Goal: Task Accomplishment & Management: Manage account settings

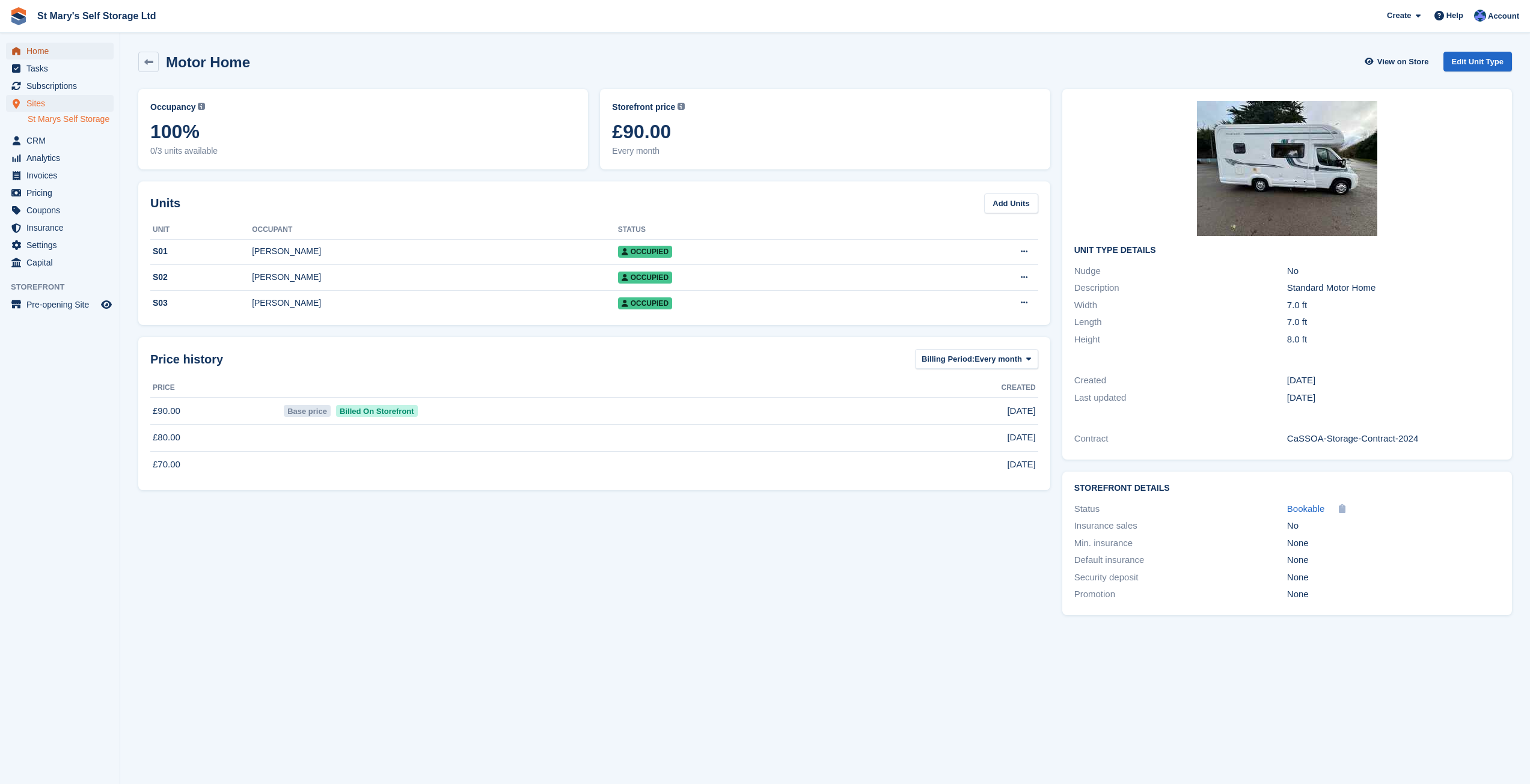
click at [57, 52] on span "Home" at bounding box center [62, 51] width 72 height 17
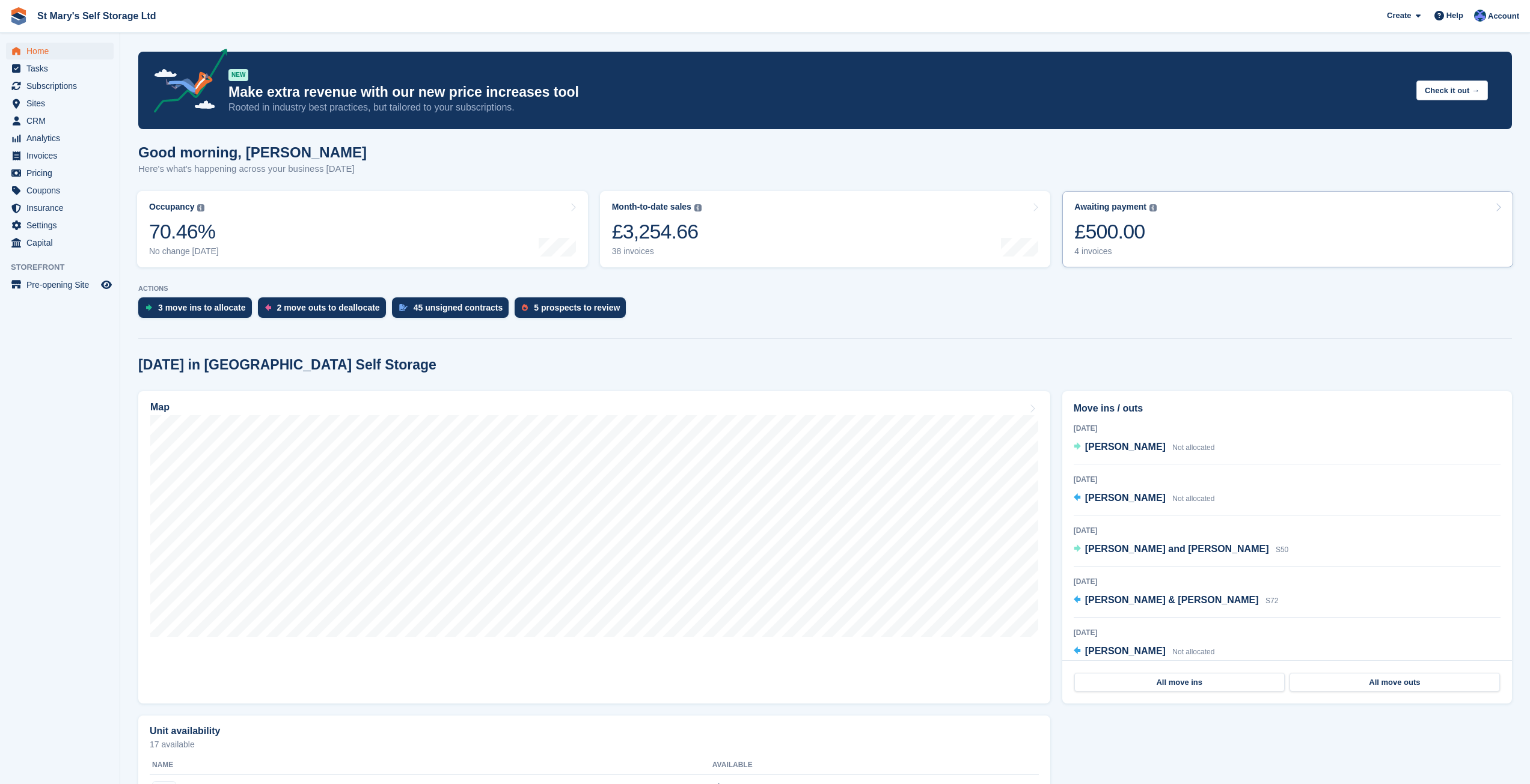
click at [1137, 227] on div "£500.00" at bounding box center [1115, 232] width 83 height 25
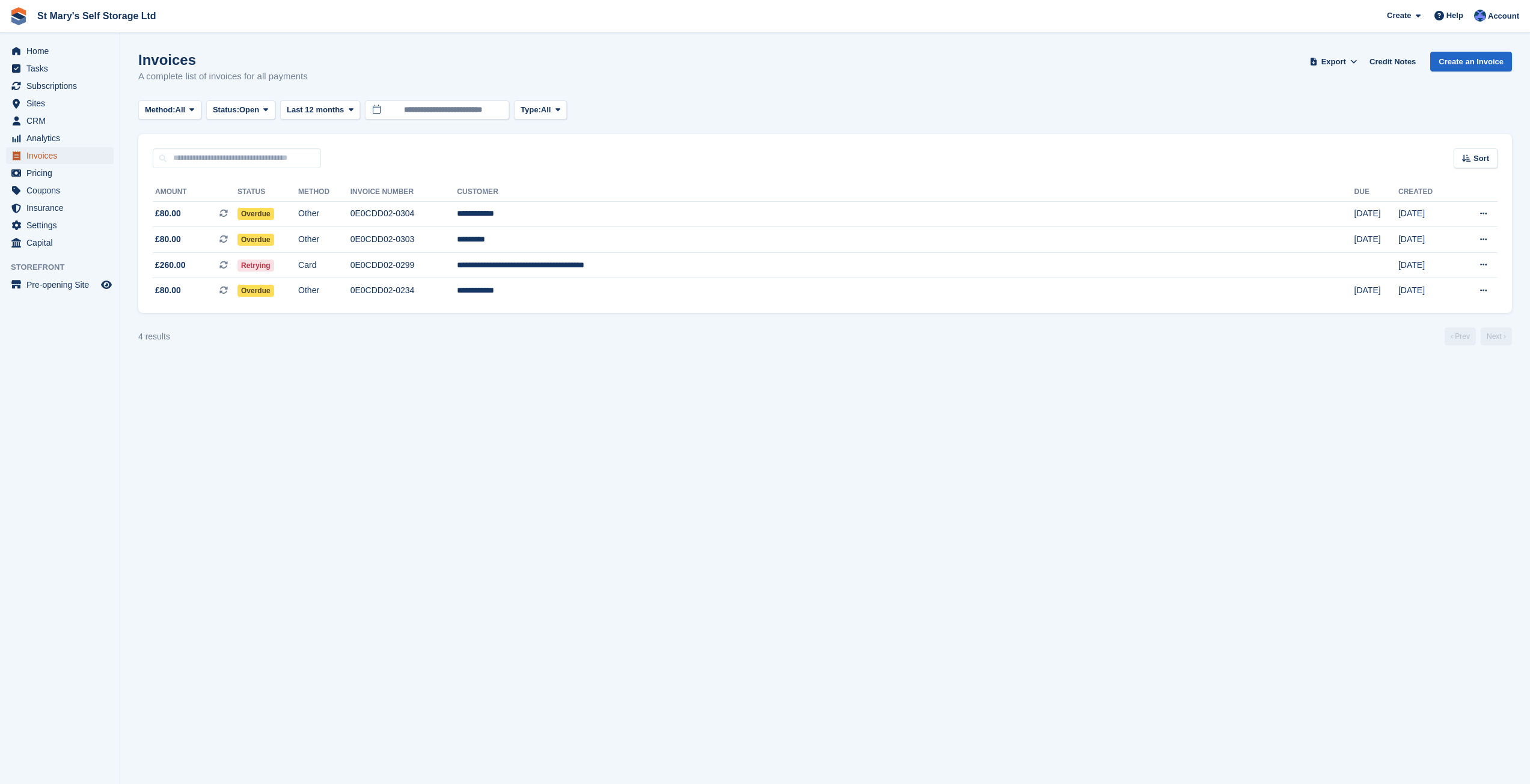
click at [51, 157] on span "Invoices" at bounding box center [62, 156] width 72 height 17
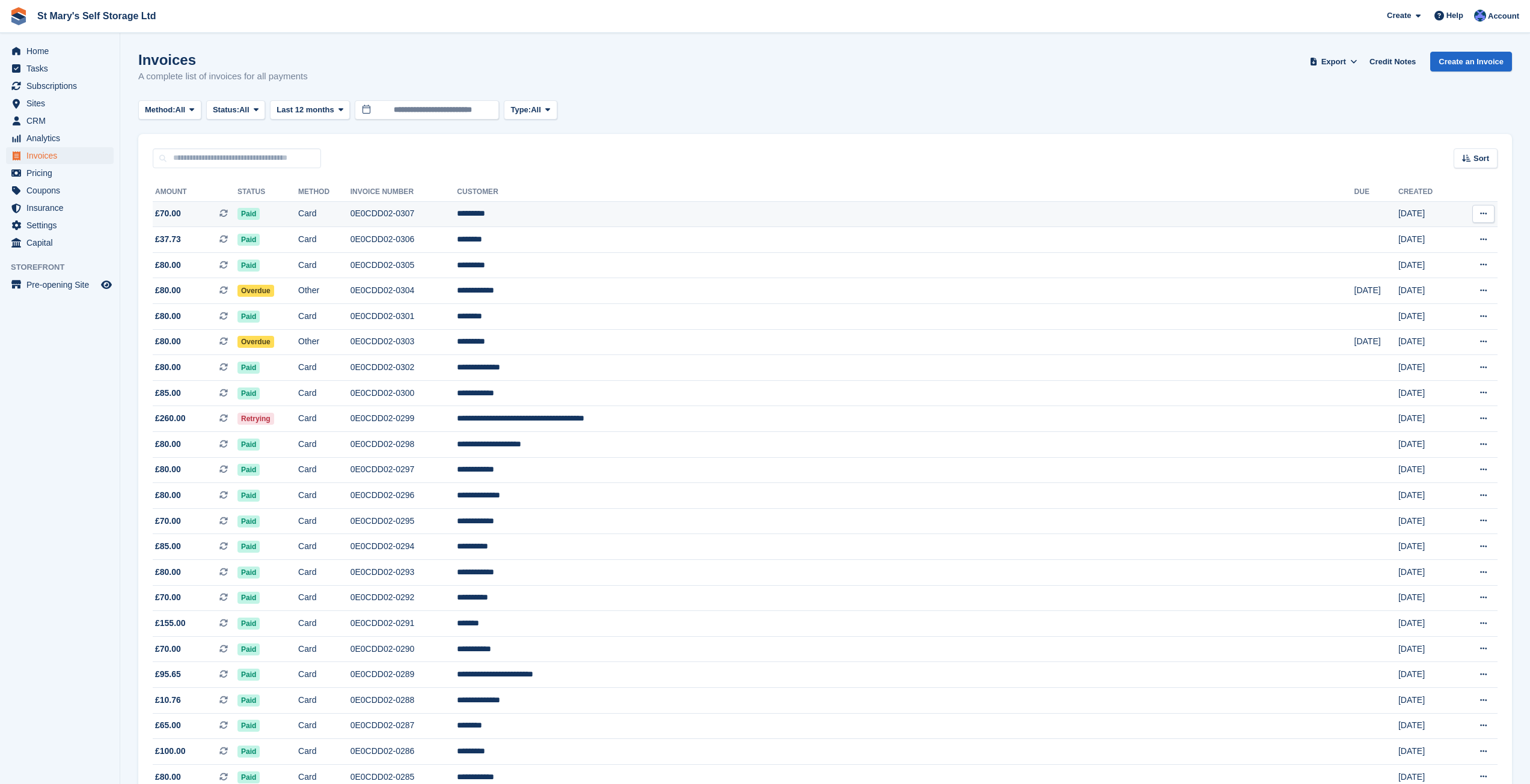
click at [716, 218] on td "*********" at bounding box center [905, 214] width 897 height 26
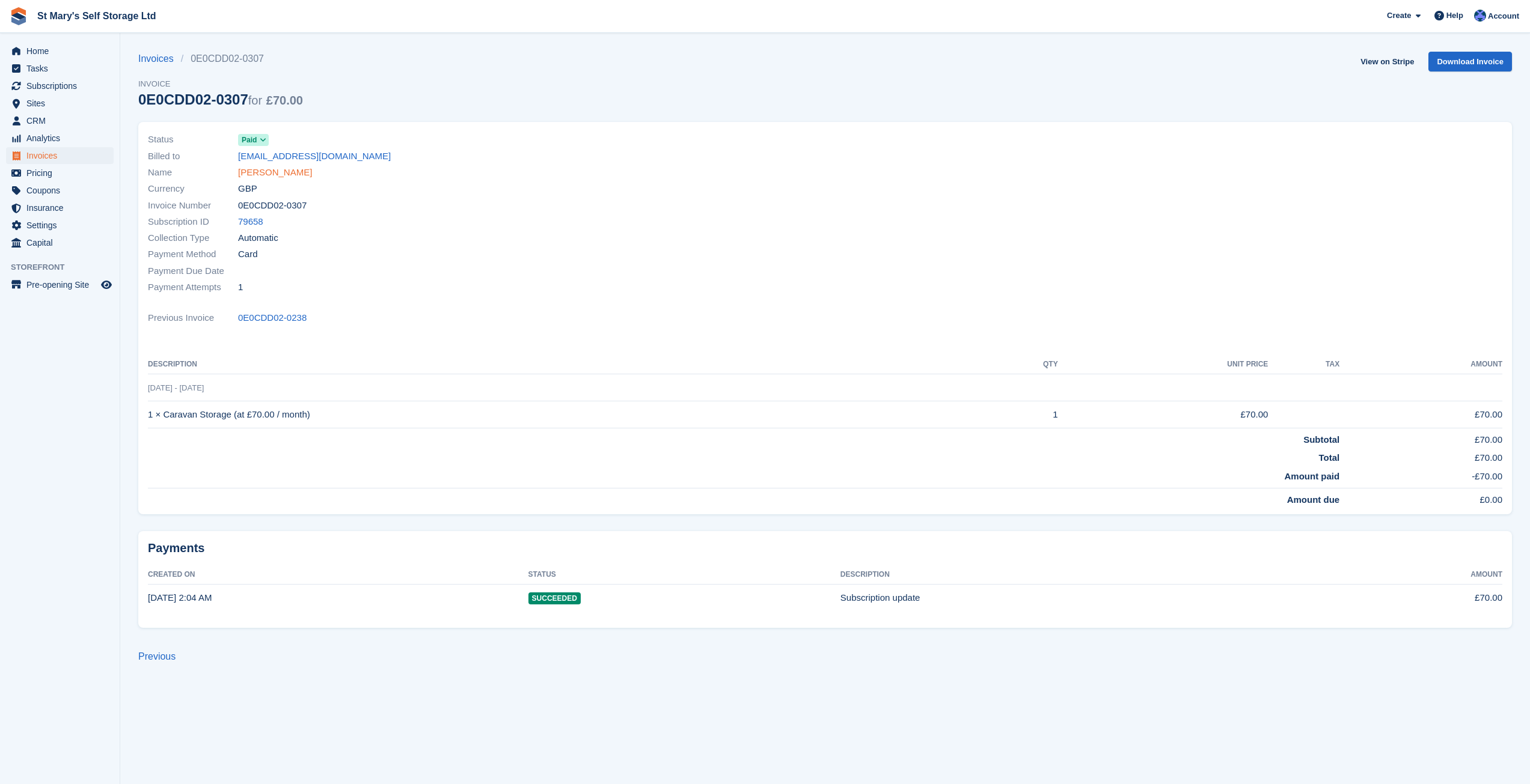
click at [261, 173] on link "T. Bailey" at bounding box center [275, 172] width 74 height 14
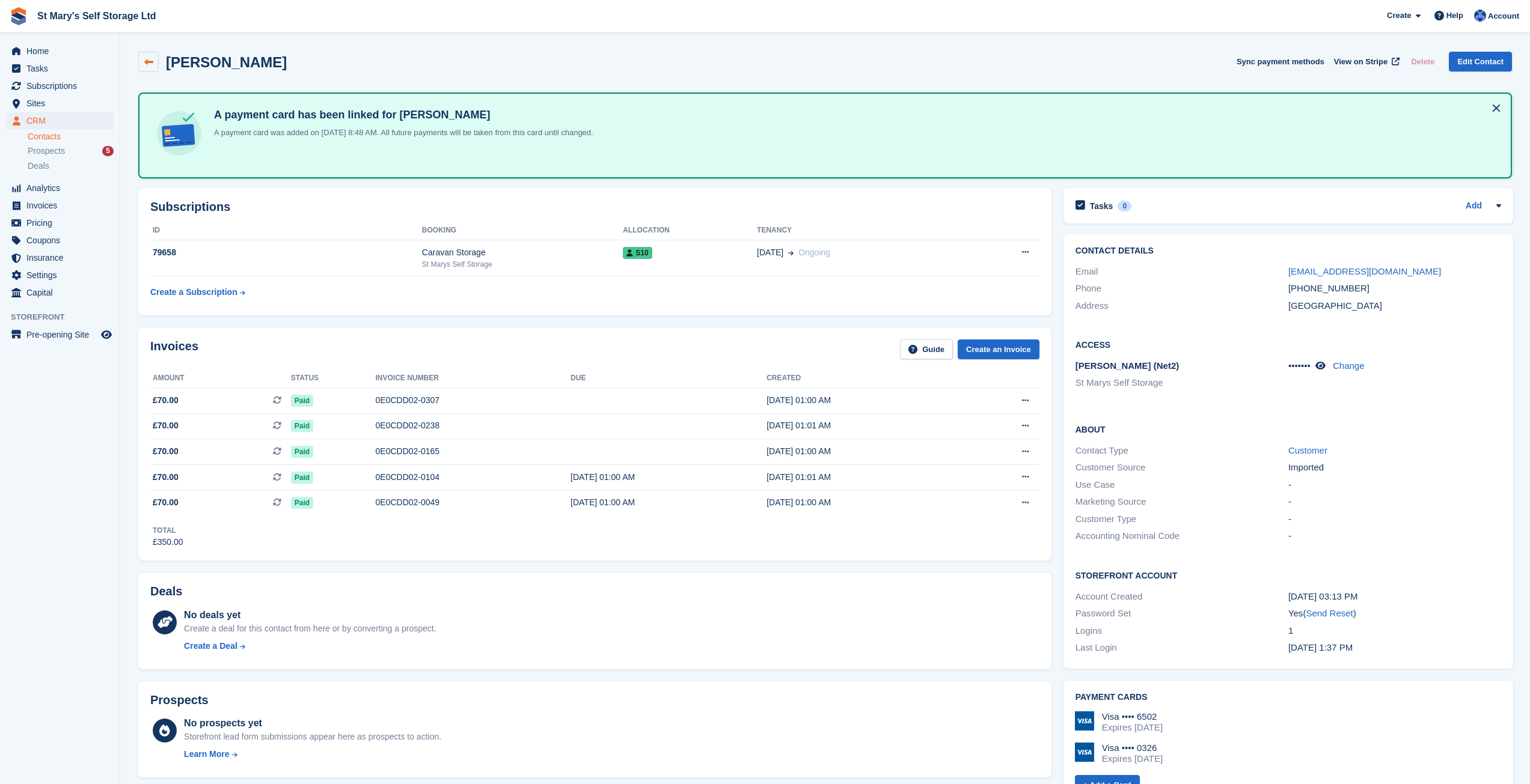
click at [147, 60] on icon at bounding box center [149, 62] width 9 height 9
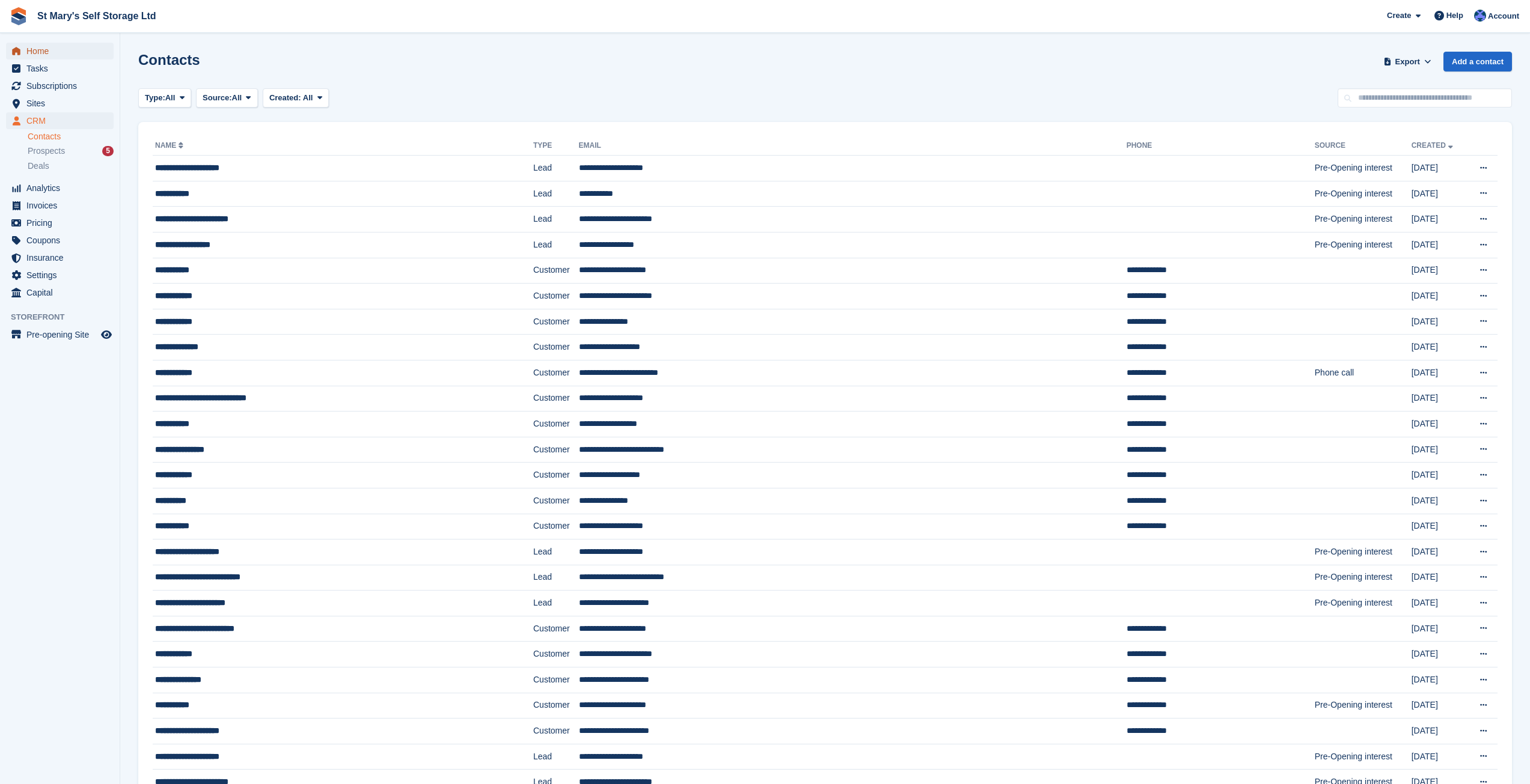
click at [41, 48] on span "Home" at bounding box center [62, 51] width 72 height 17
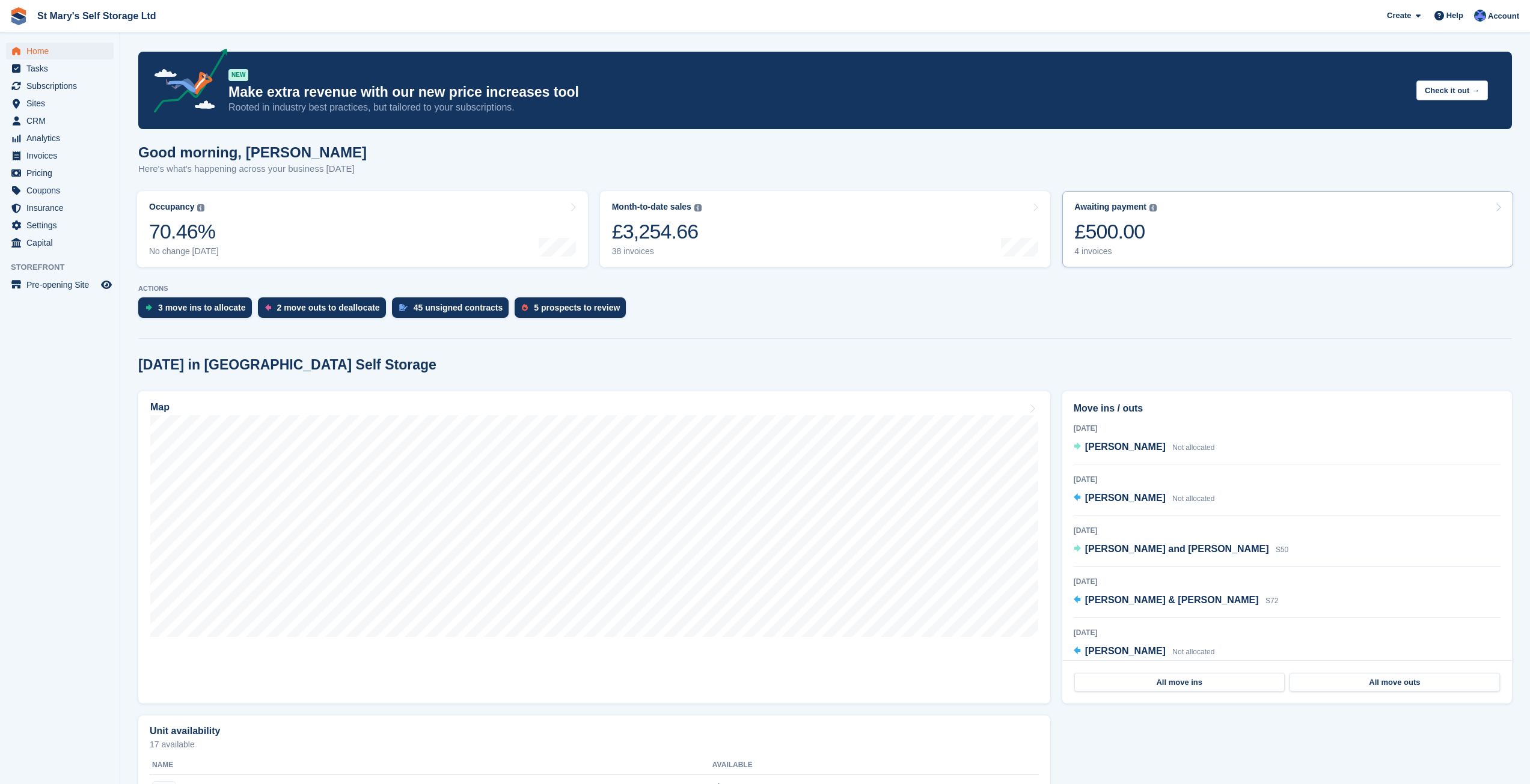
click at [1129, 242] on div "£500.00" at bounding box center [1115, 232] width 83 height 25
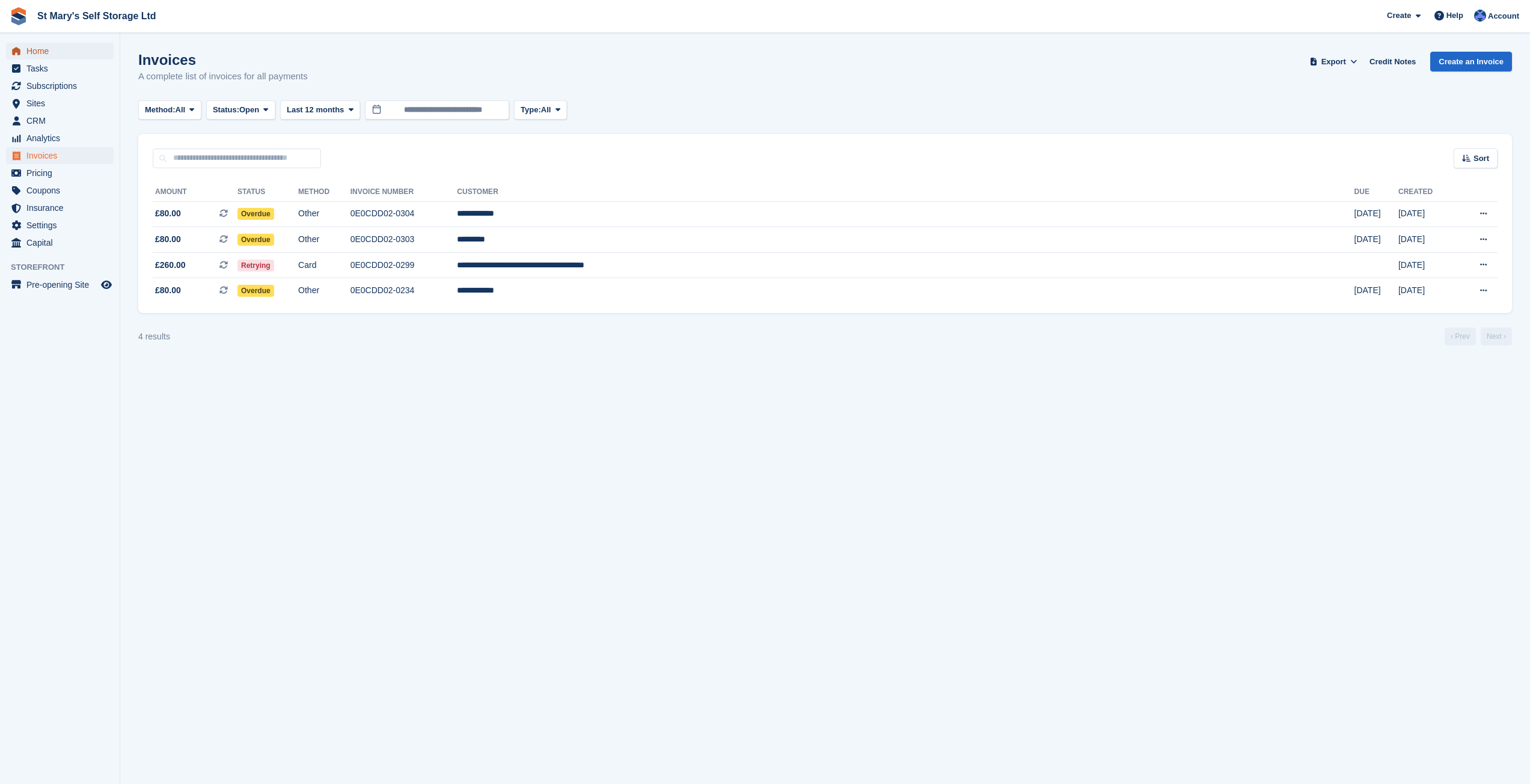
click at [42, 55] on span "Home" at bounding box center [62, 51] width 72 height 17
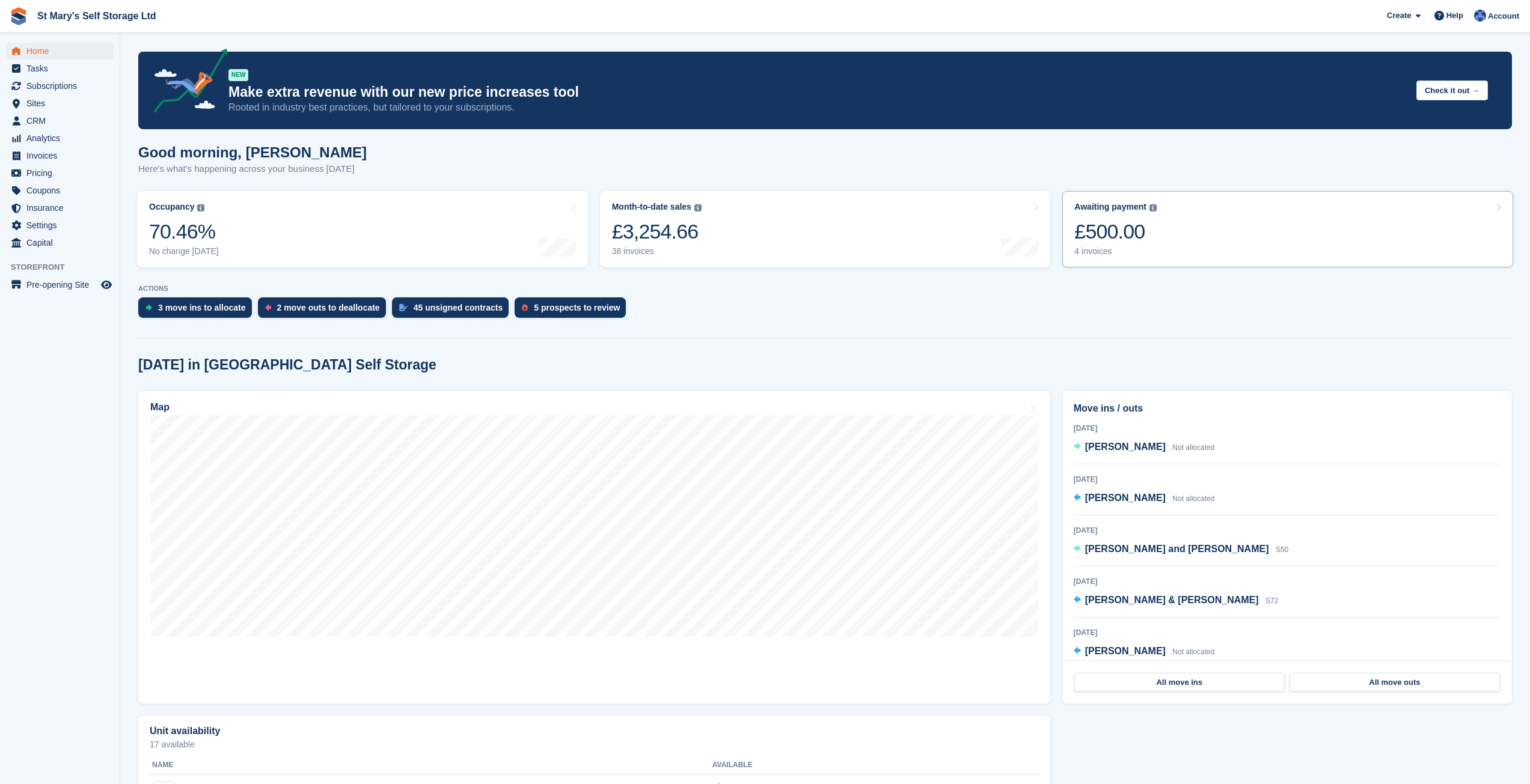
click at [1197, 226] on link "Awaiting payment The total outstanding balance on all open invoices. £500.00 4 …" at bounding box center [1288, 229] width 451 height 76
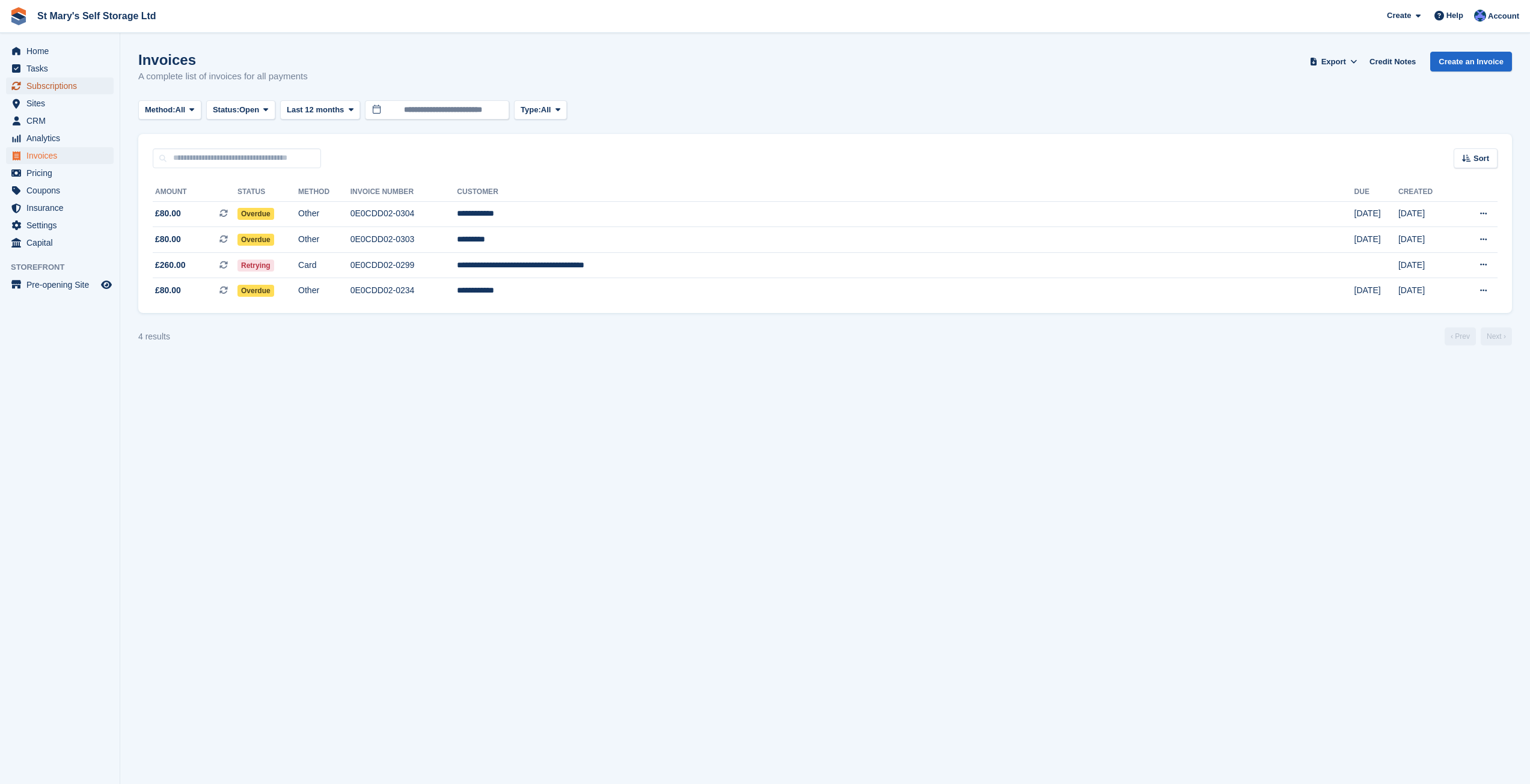
click at [51, 86] on span "Subscriptions" at bounding box center [62, 86] width 72 height 17
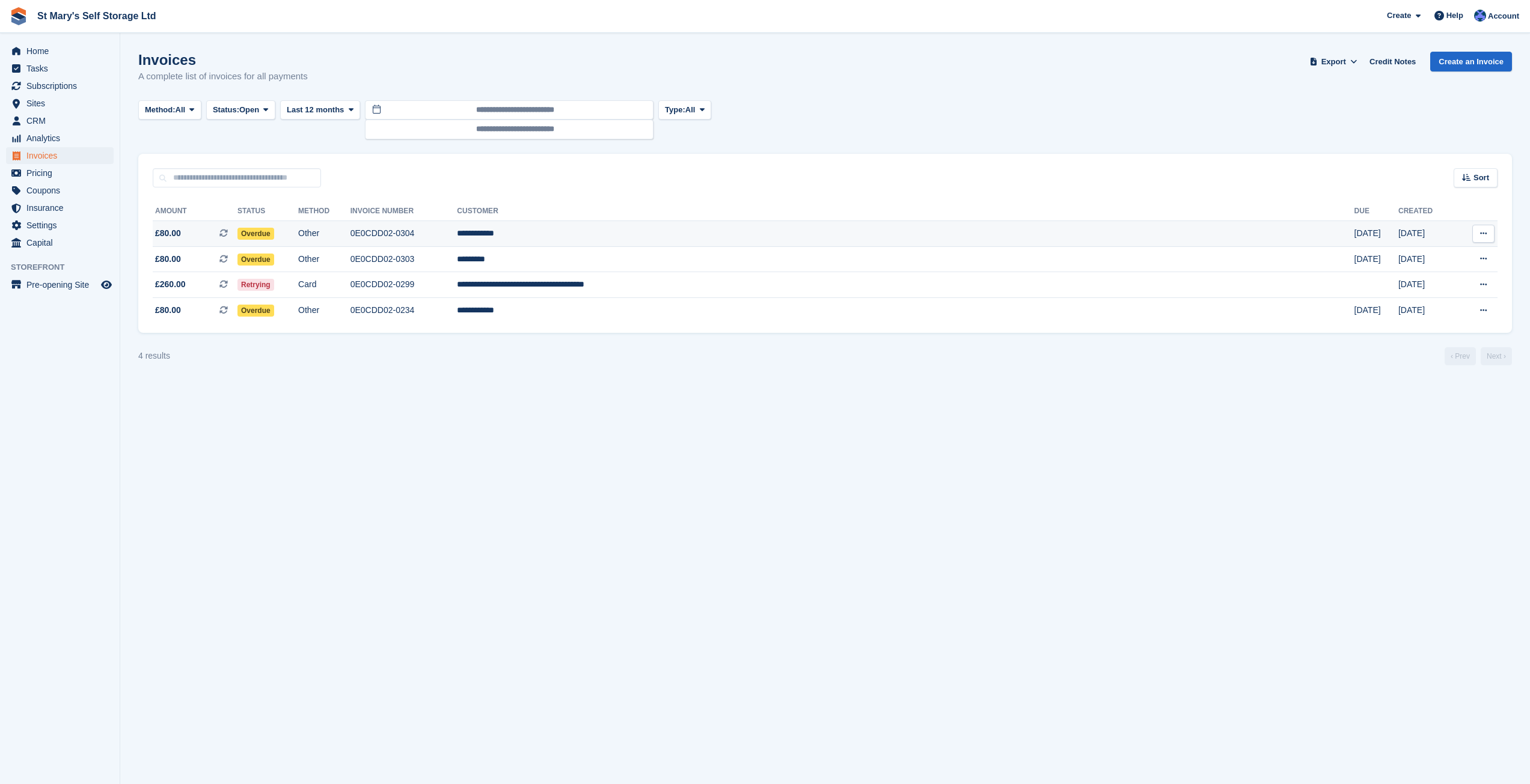
click at [720, 233] on td "**********" at bounding box center [905, 234] width 897 height 26
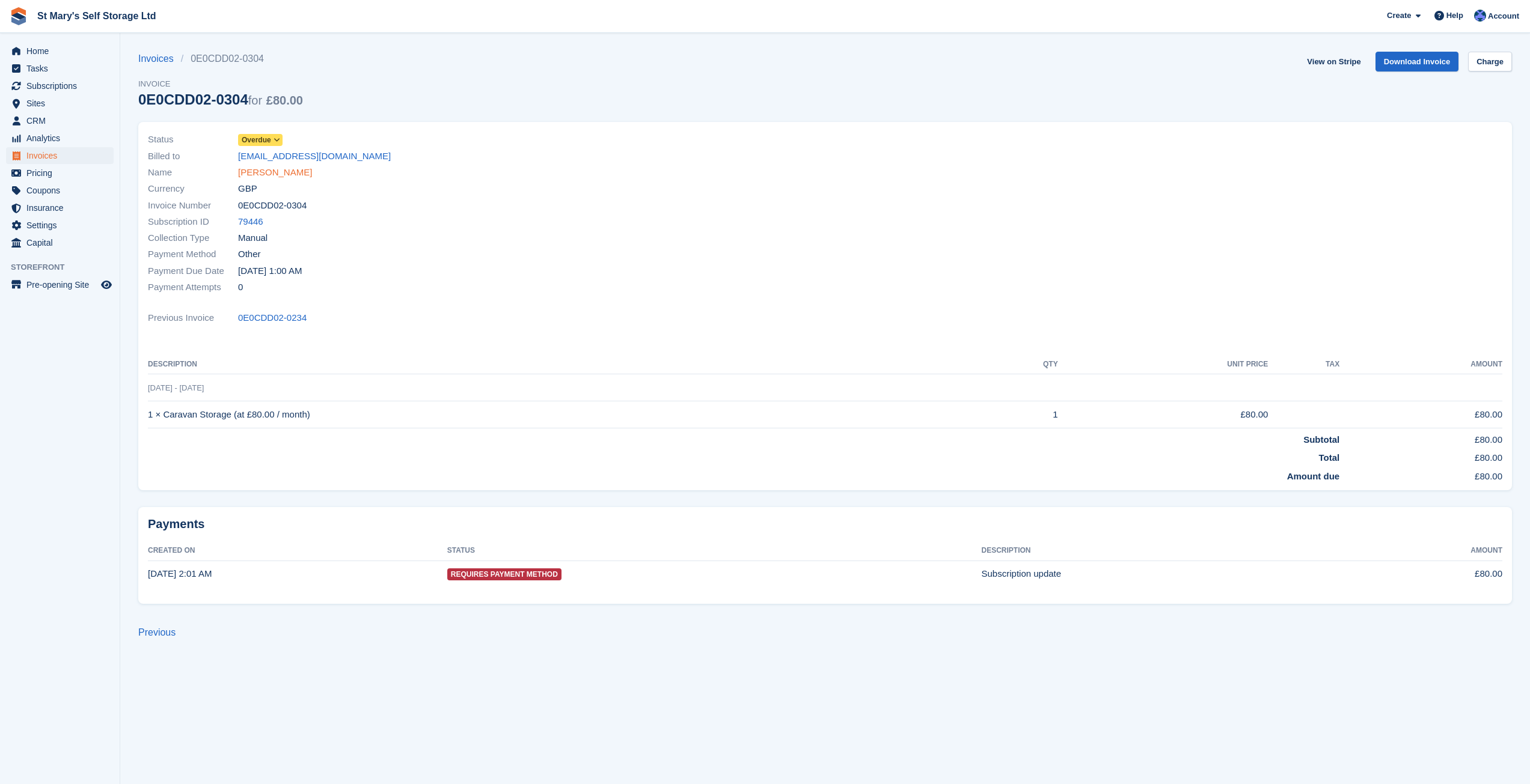
click at [259, 172] on link "Micky Norris" at bounding box center [275, 172] width 74 height 14
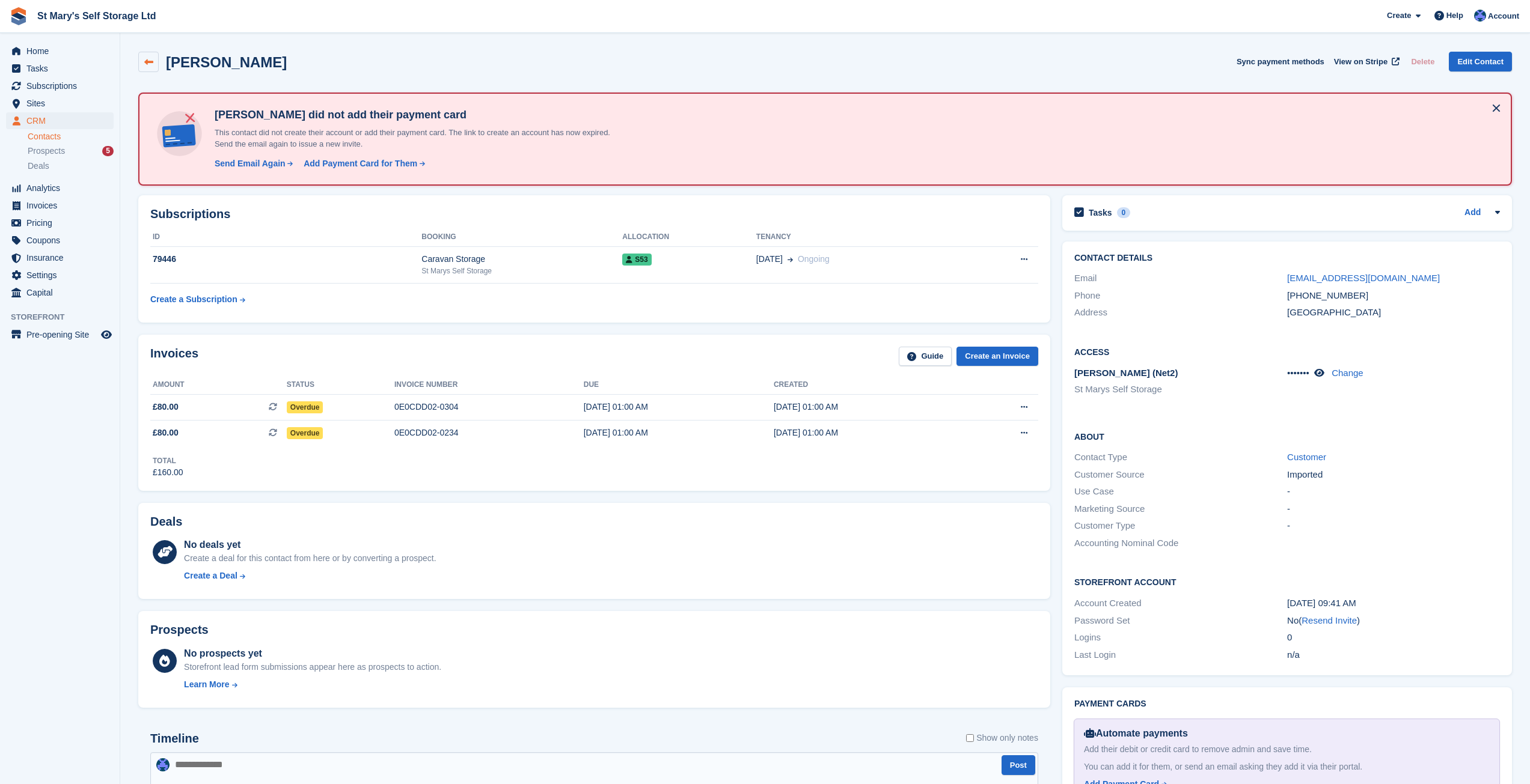
click at [151, 60] on icon at bounding box center [149, 62] width 9 height 9
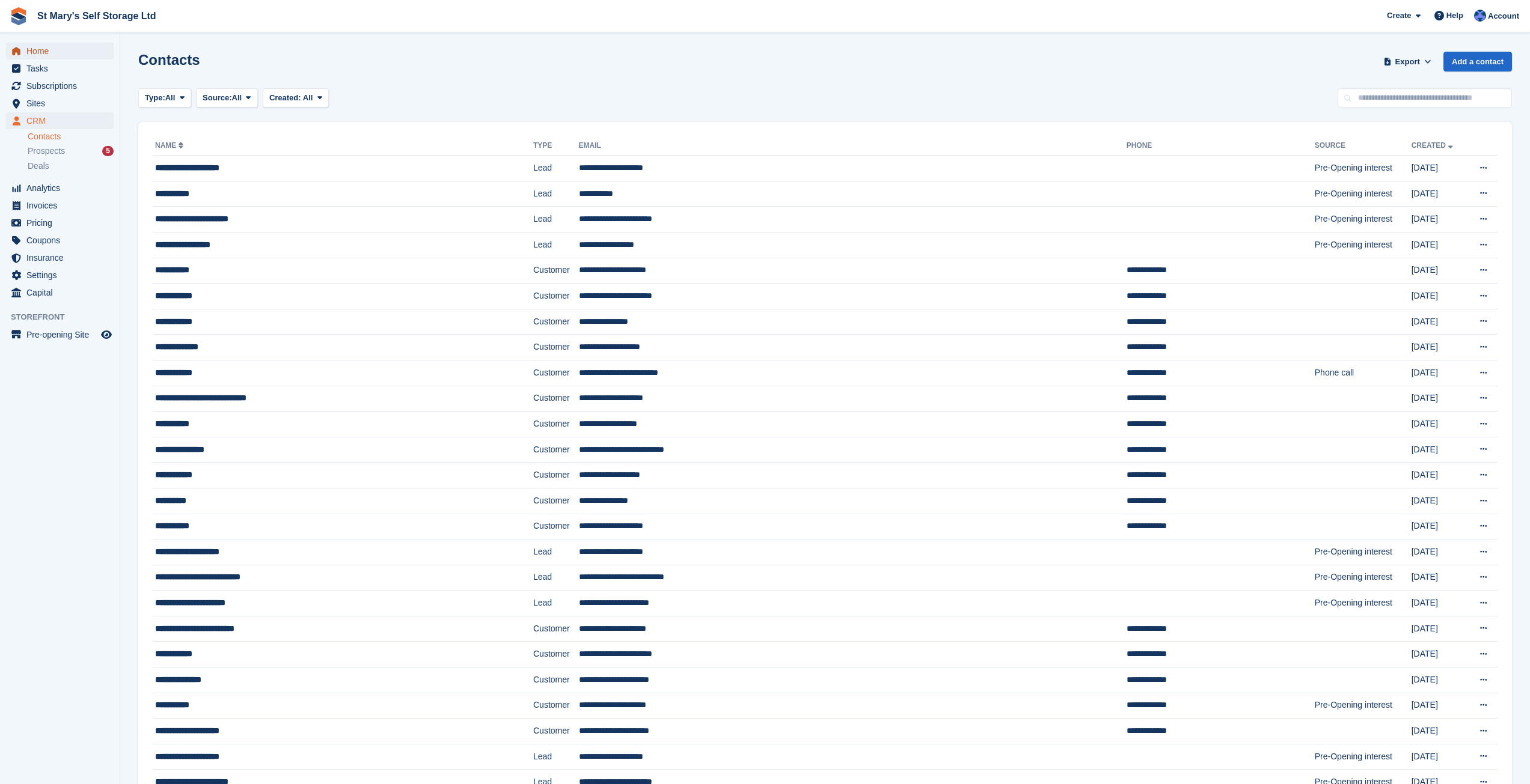
click at [43, 51] on span "Home" at bounding box center [62, 51] width 72 height 17
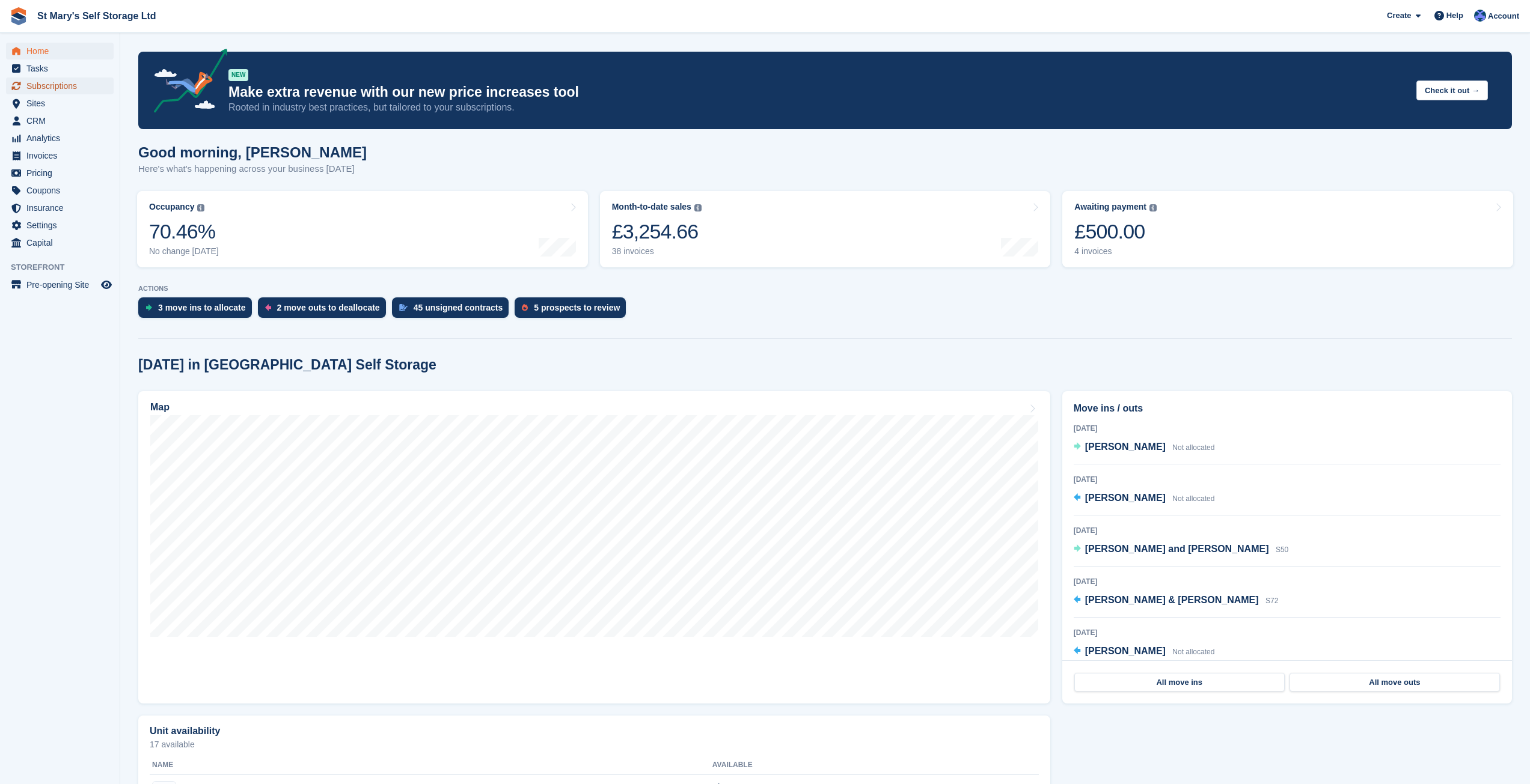
click at [71, 85] on span "Subscriptions" at bounding box center [62, 86] width 72 height 17
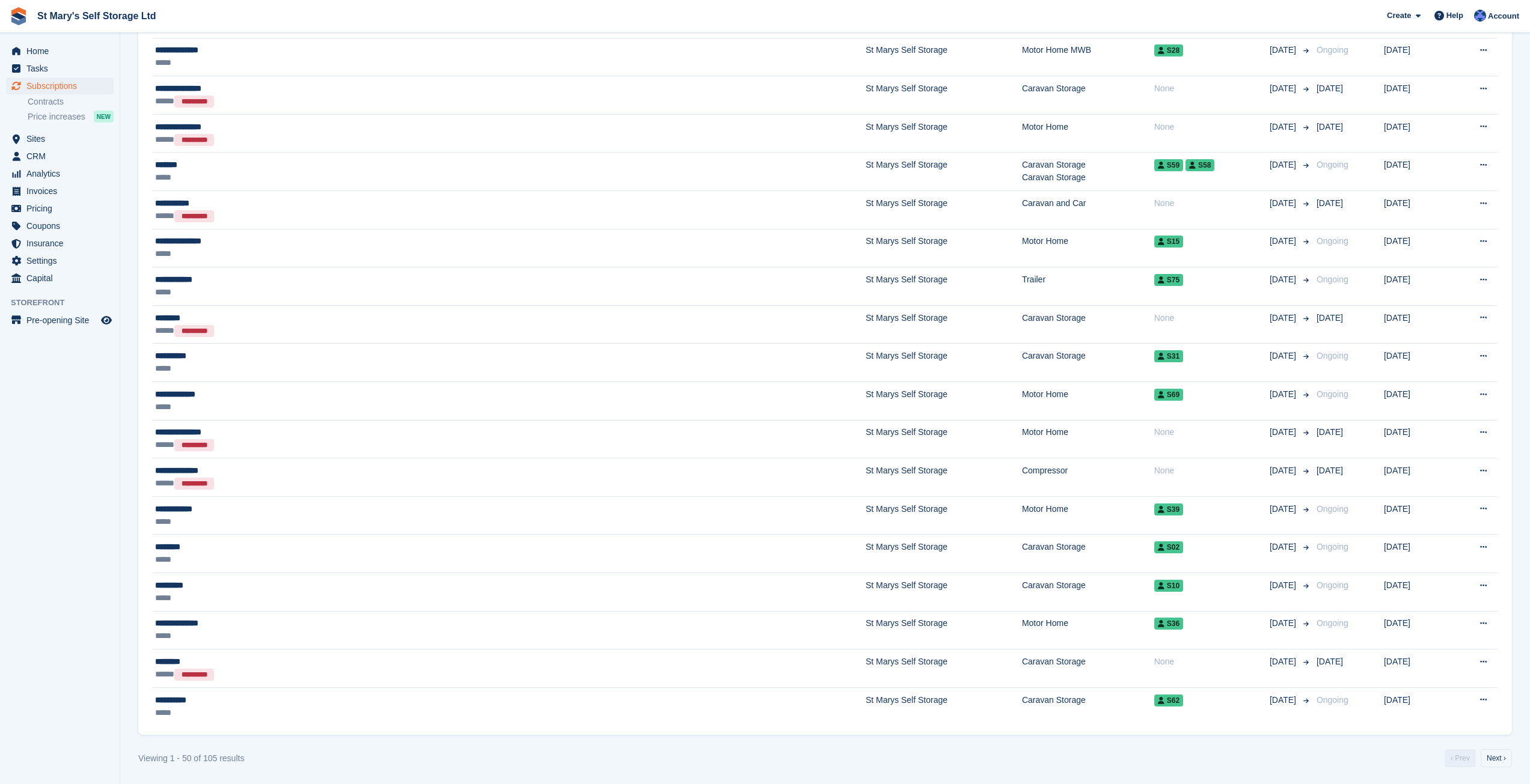
scroll to position [1387, 0]
click at [1483, 759] on link "Next ›" at bounding box center [1496, 757] width 31 height 18
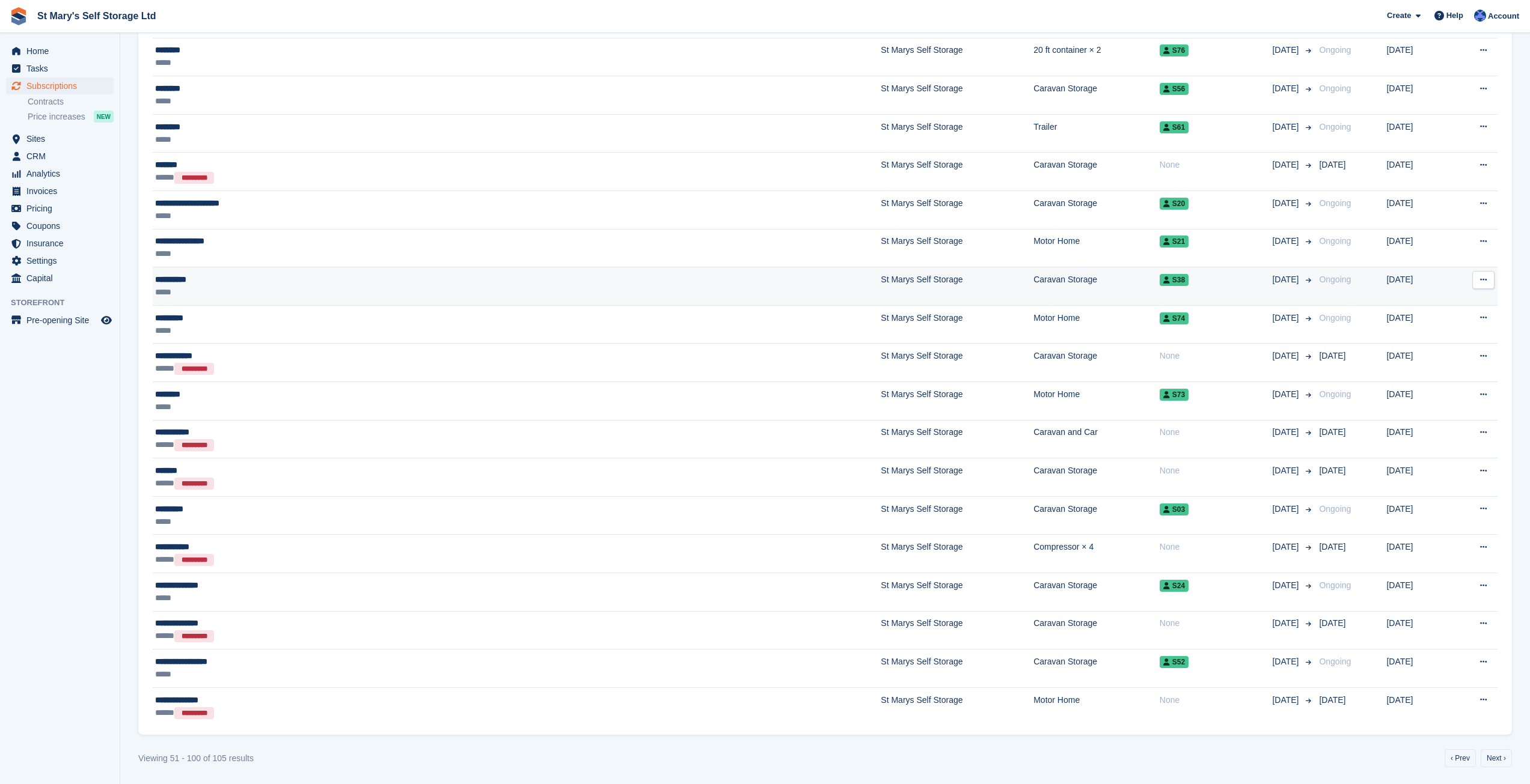
scroll to position [1387, 0]
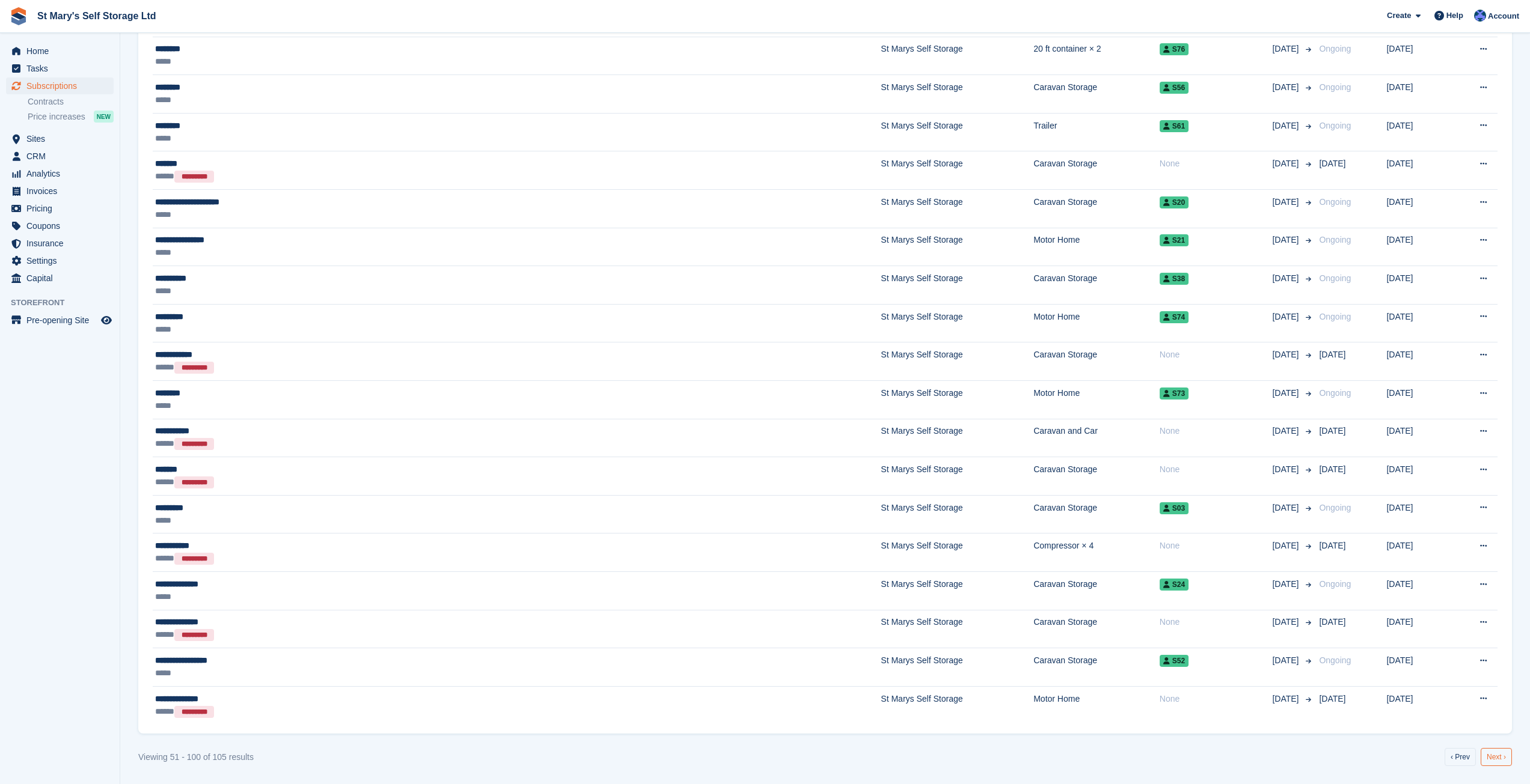
click at [1494, 760] on link "Next ›" at bounding box center [1496, 757] width 31 height 18
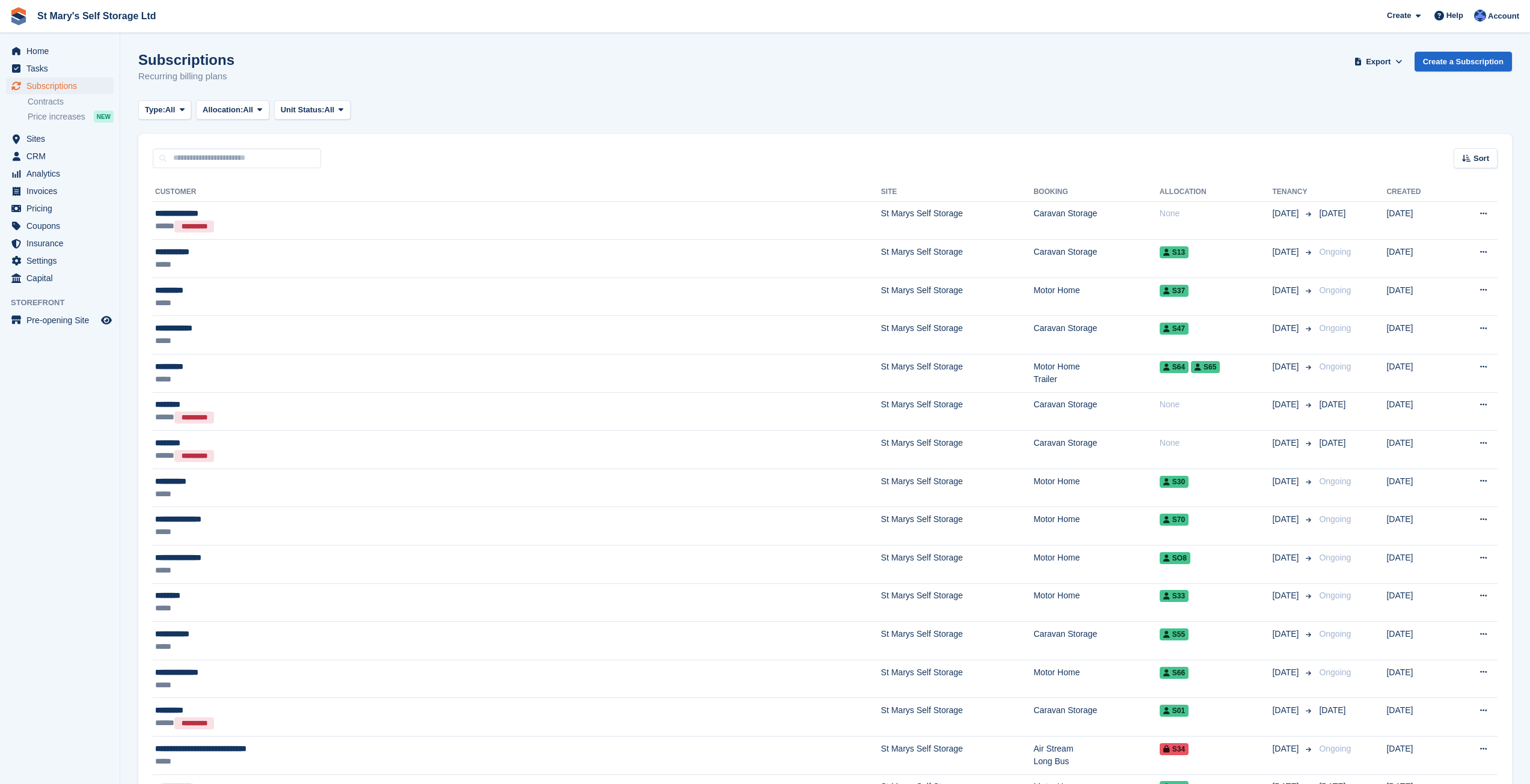
click at [485, 64] on div "Subscriptions Recurring billing plans Export Export Subscriptions Export a CSV …" at bounding box center [825, 75] width 1373 height 46
click at [37, 54] on span "Home" at bounding box center [62, 51] width 72 height 17
